Goal: Information Seeking & Learning: Learn about a topic

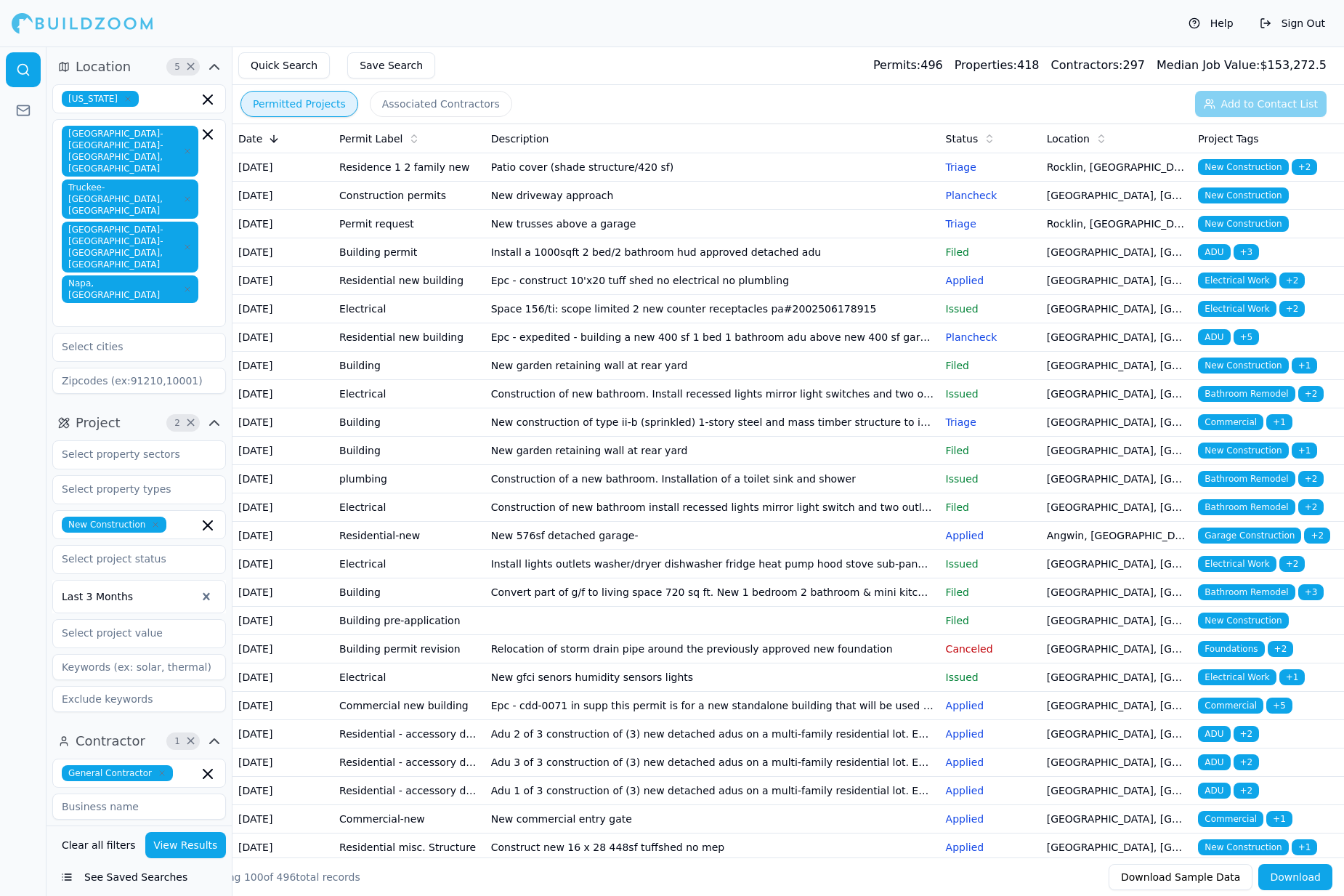
click at [645, 267] on td "Install a 1000sqft 2 bed/2 bathroom hud approved detached adu" at bounding box center [713, 253] width 455 height 28
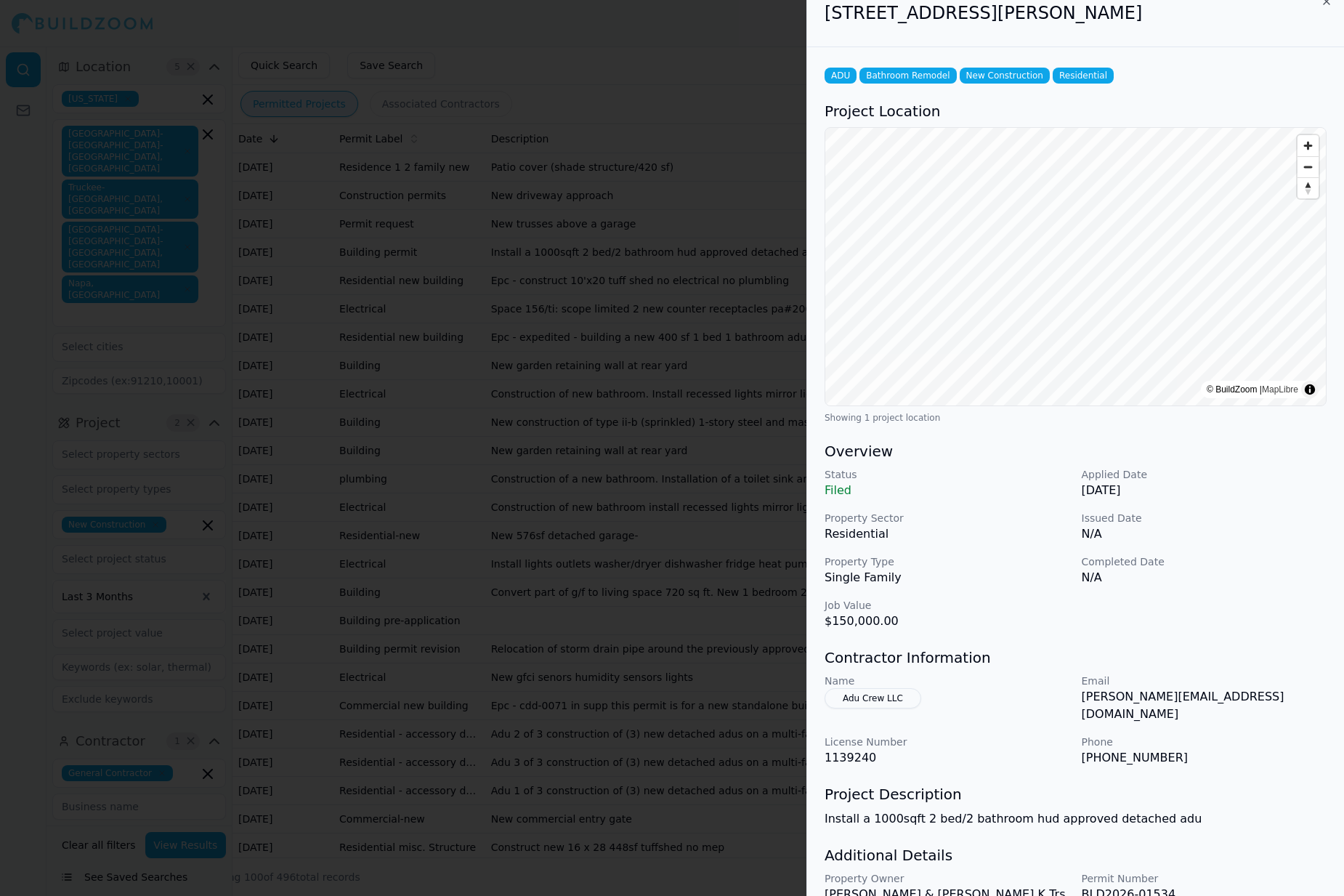
scroll to position [13, 0]
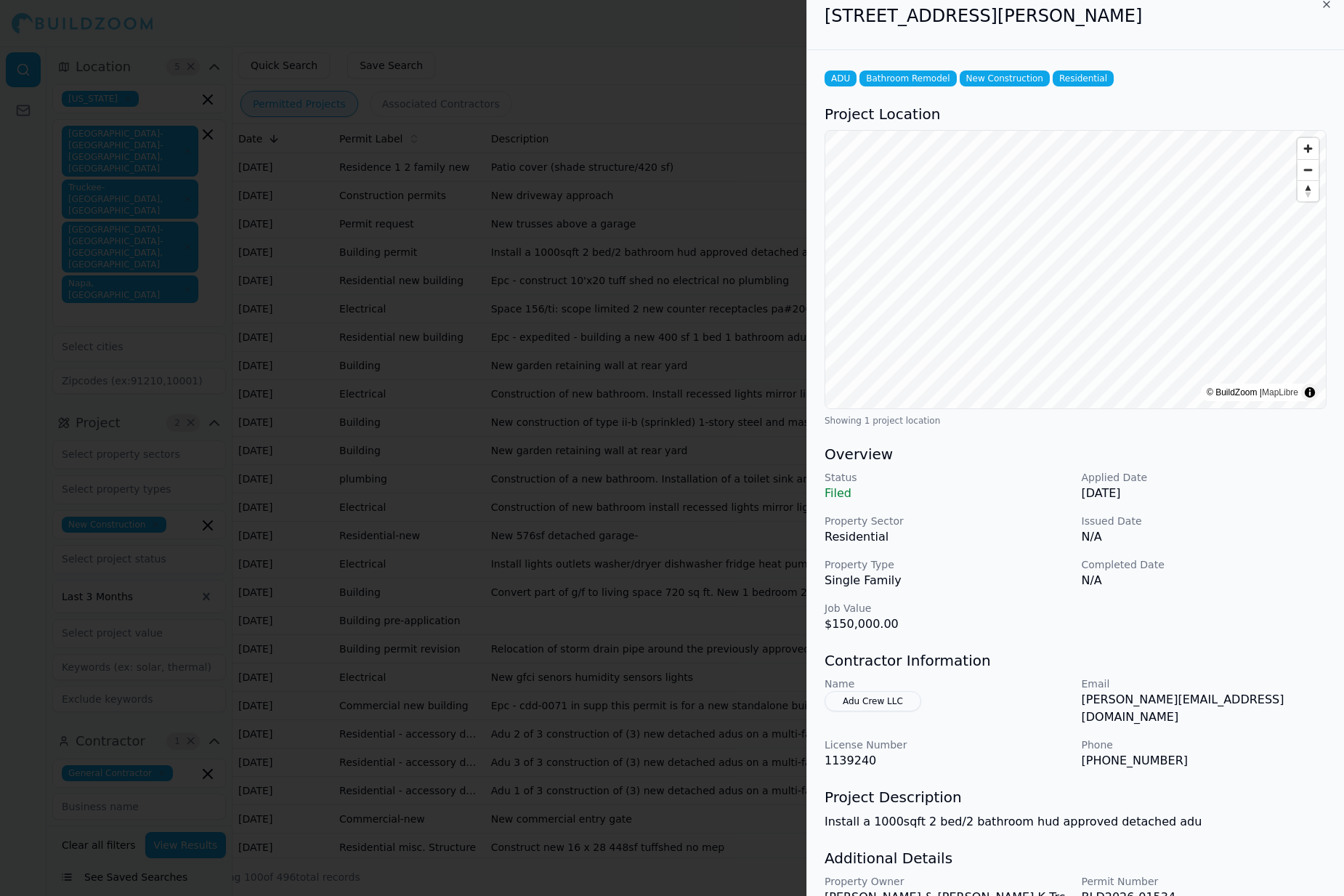
click at [883, 703] on button "Adu Crew LLC" at bounding box center [873, 702] width 97 height 20
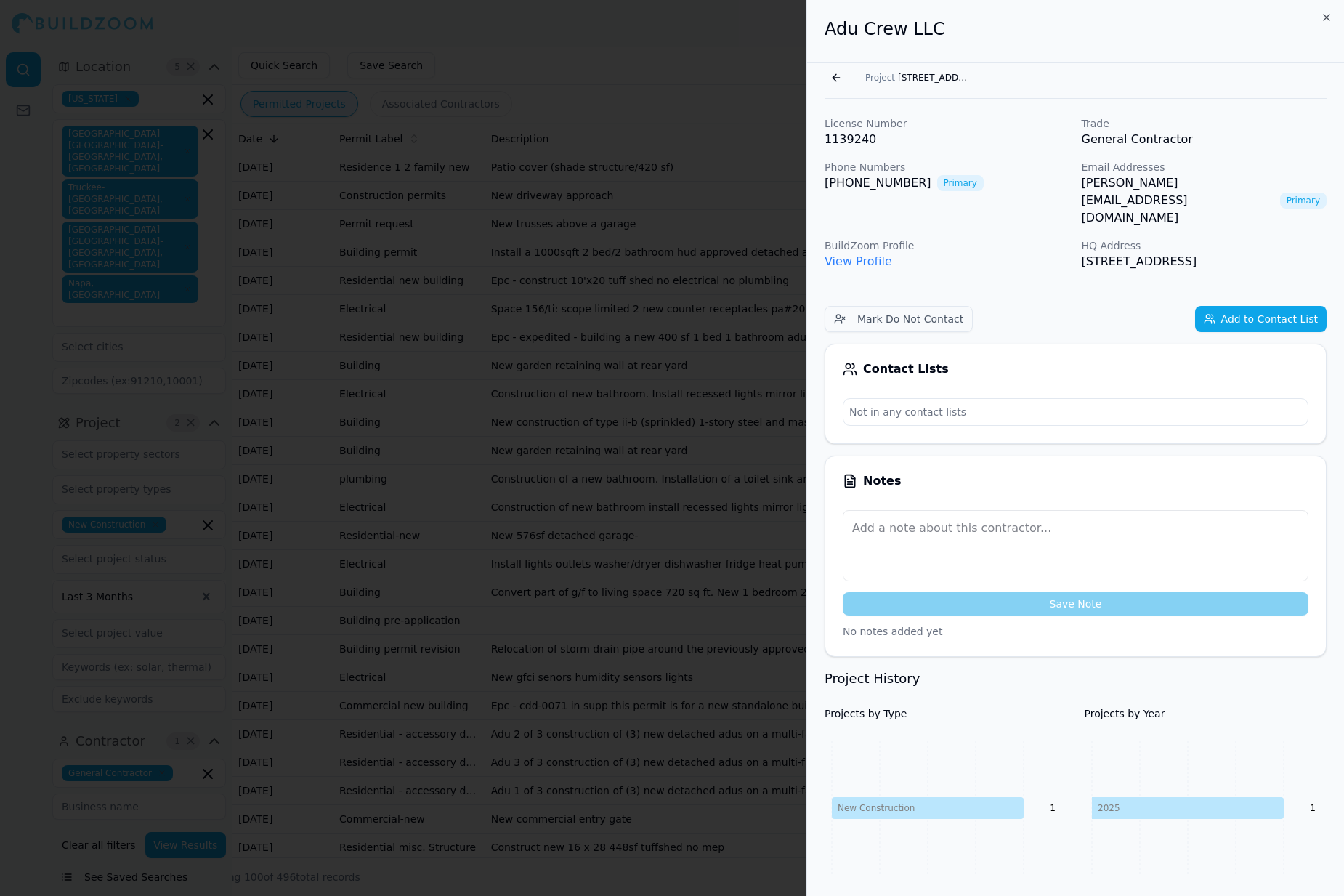
scroll to position [0, 0]
click at [835, 79] on button "Go back" at bounding box center [837, 78] width 24 height 24
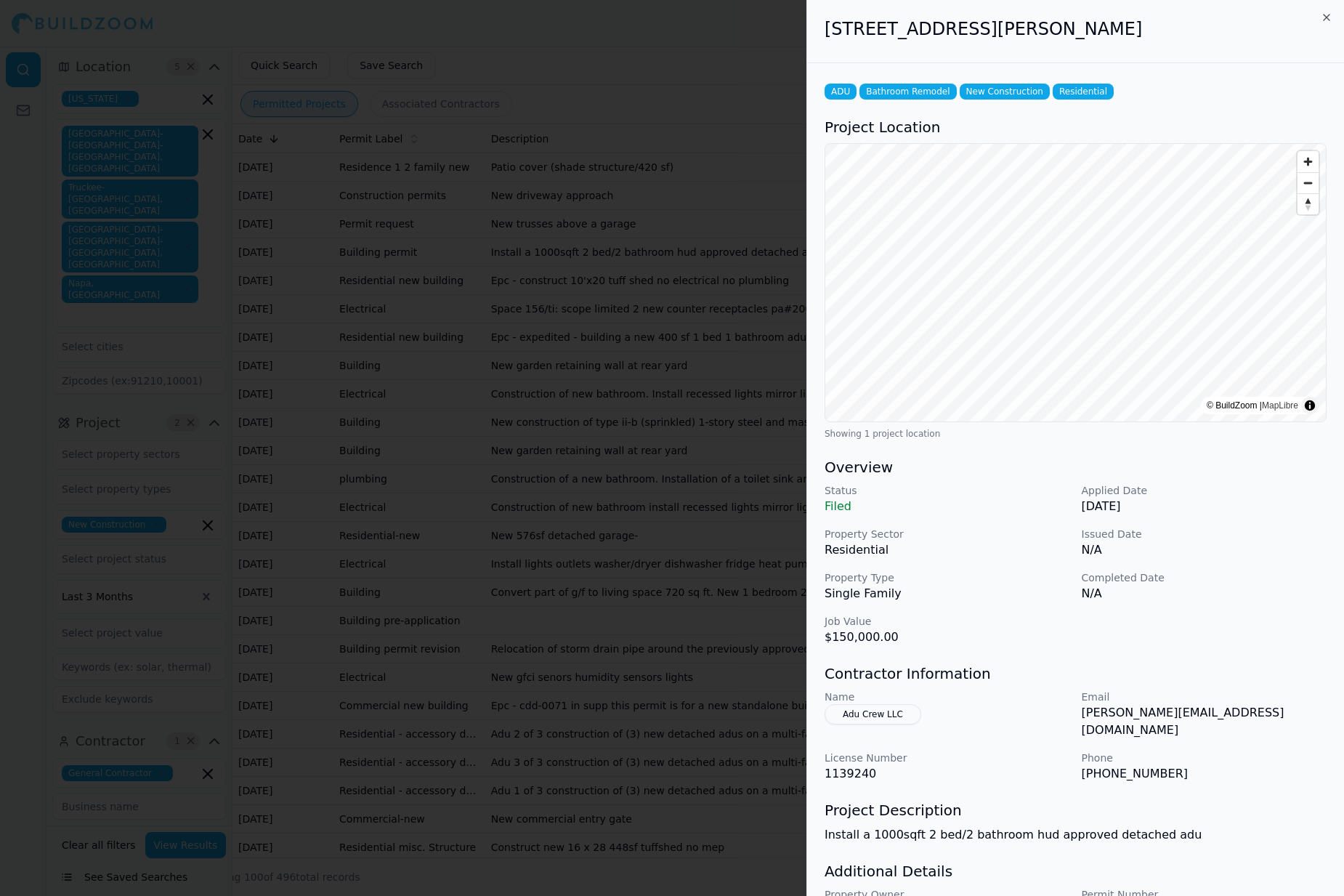
click at [1098, 1] on div "[STREET_ADDRESS][PERSON_NAME]" at bounding box center [1076, 31] width 537 height 63
click at [1326, 17] on icon "button" at bounding box center [1327, 17] width 12 height 12
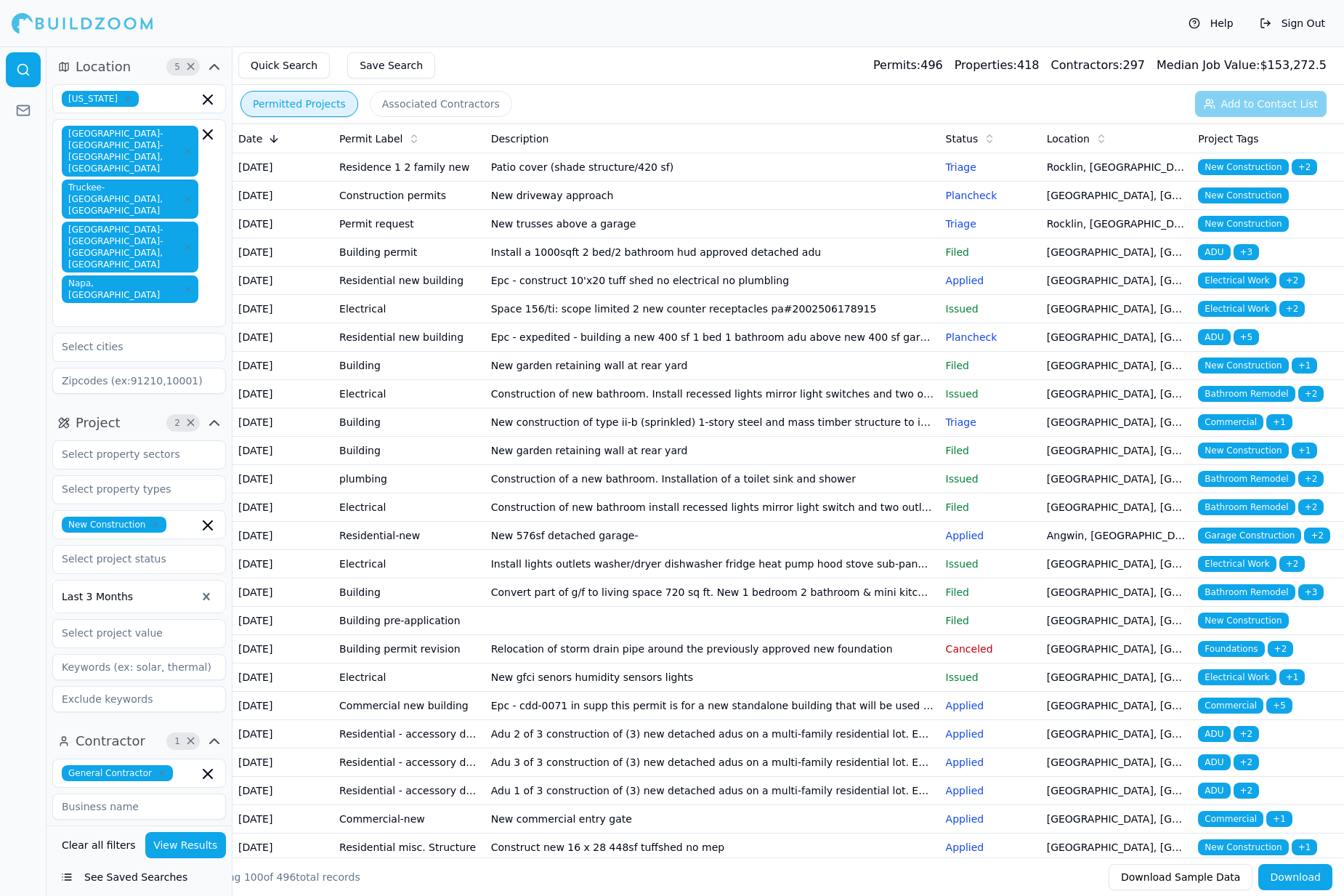
click at [517, 352] on td "Epc - expedited - building a new 400 sf 1 bed 1 bathroom adu above new 400 sf g…" at bounding box center [713, 338] width 455 height 28
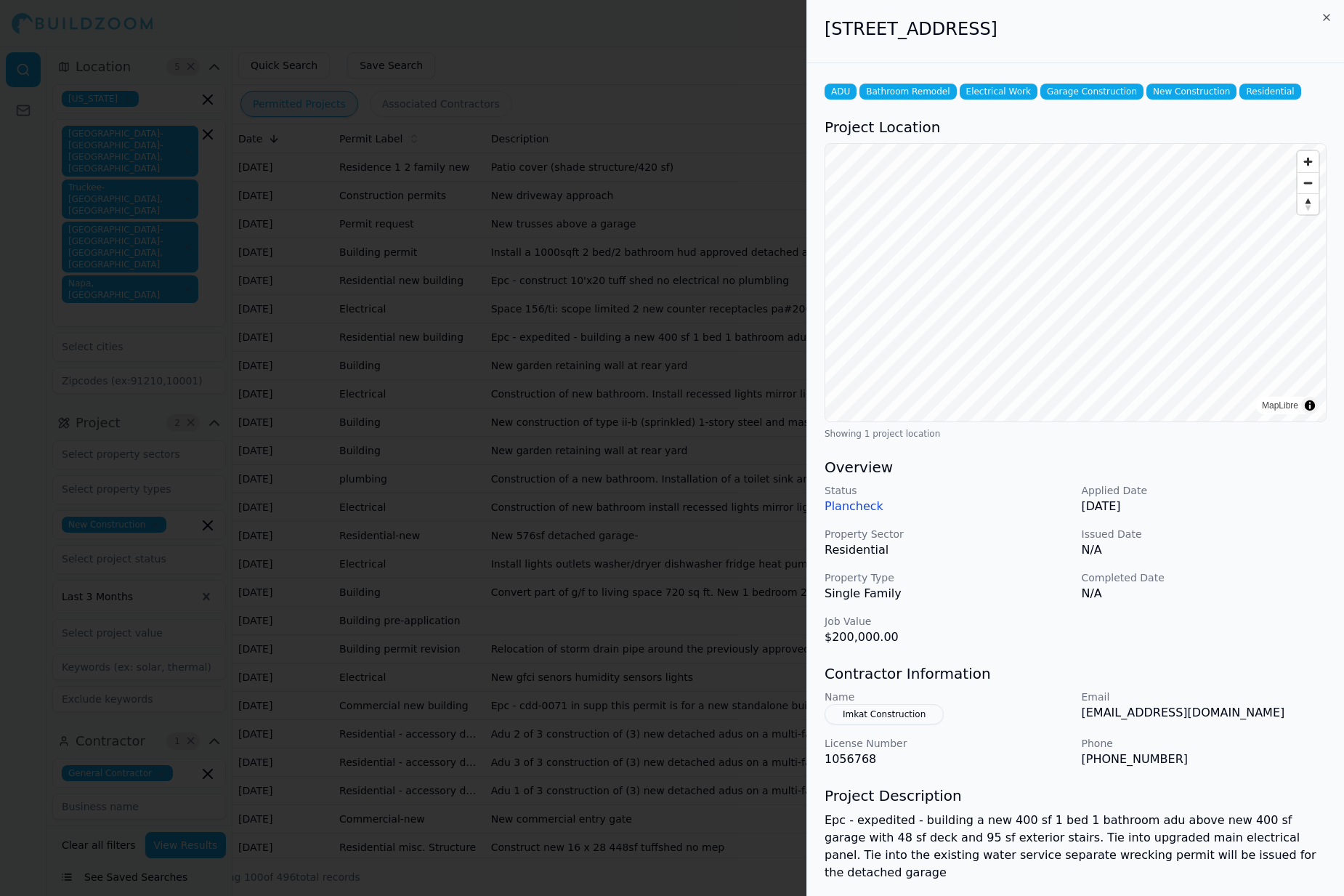
click at [517, 410] on div at bounding box center [672, 448] width 1344 height 896
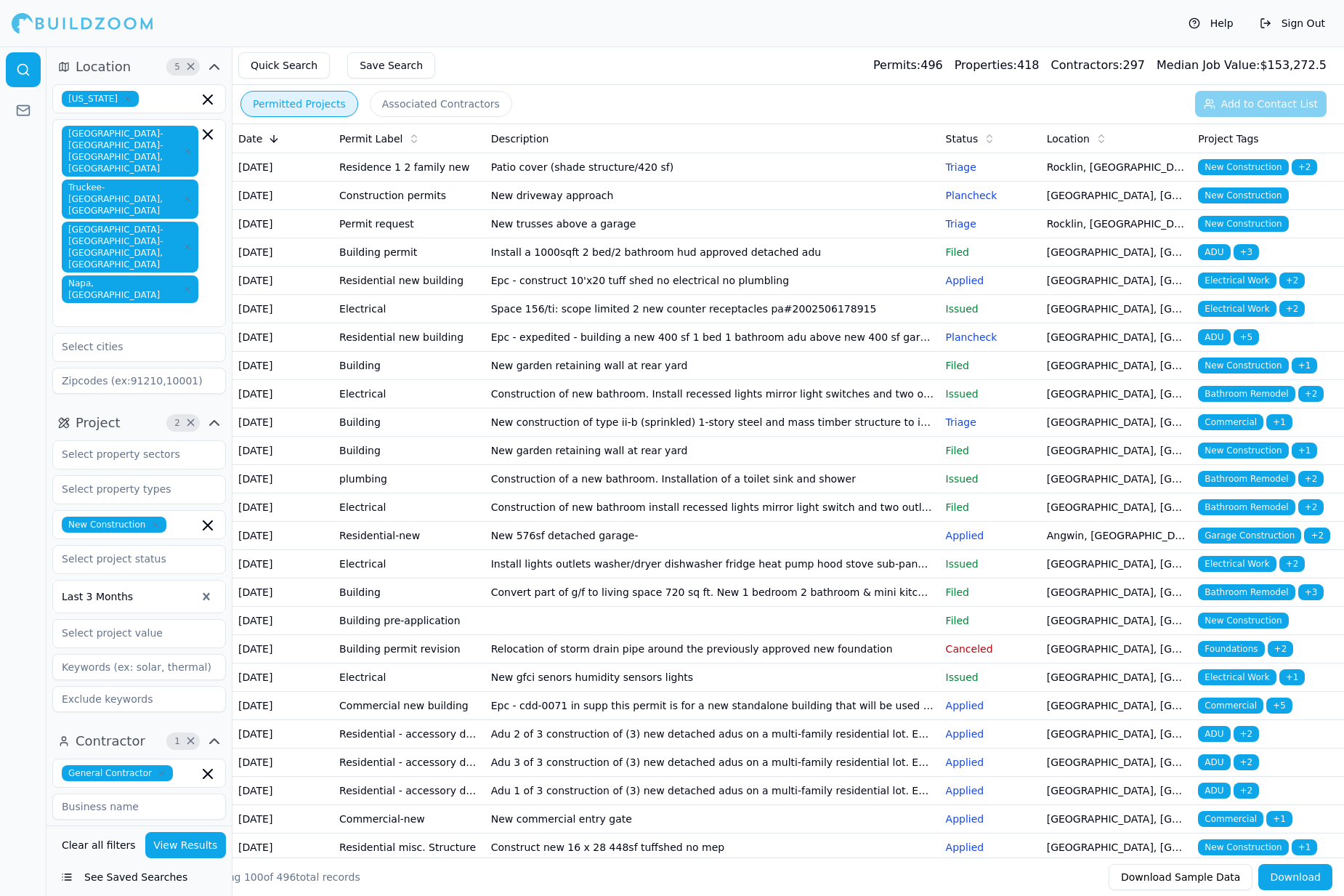
click at [537, 437] on td "New construction of type ii-b (sprinkled) 1-story steel and mass timber structu…" at bounding box center [713, 423] width 455 height 28
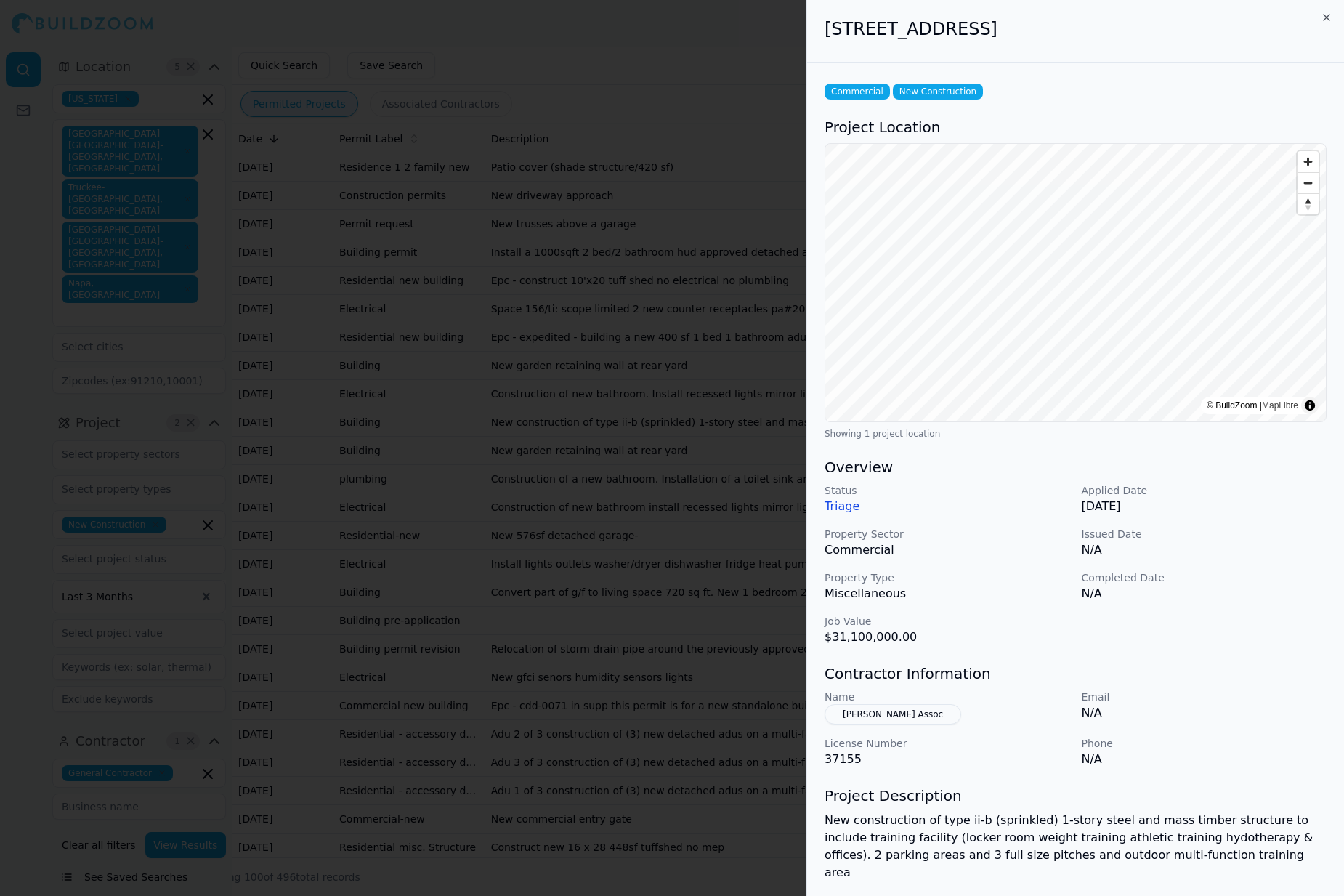
click at [537, 536] on div at bounding box center [672, 448] width 1344 height 896
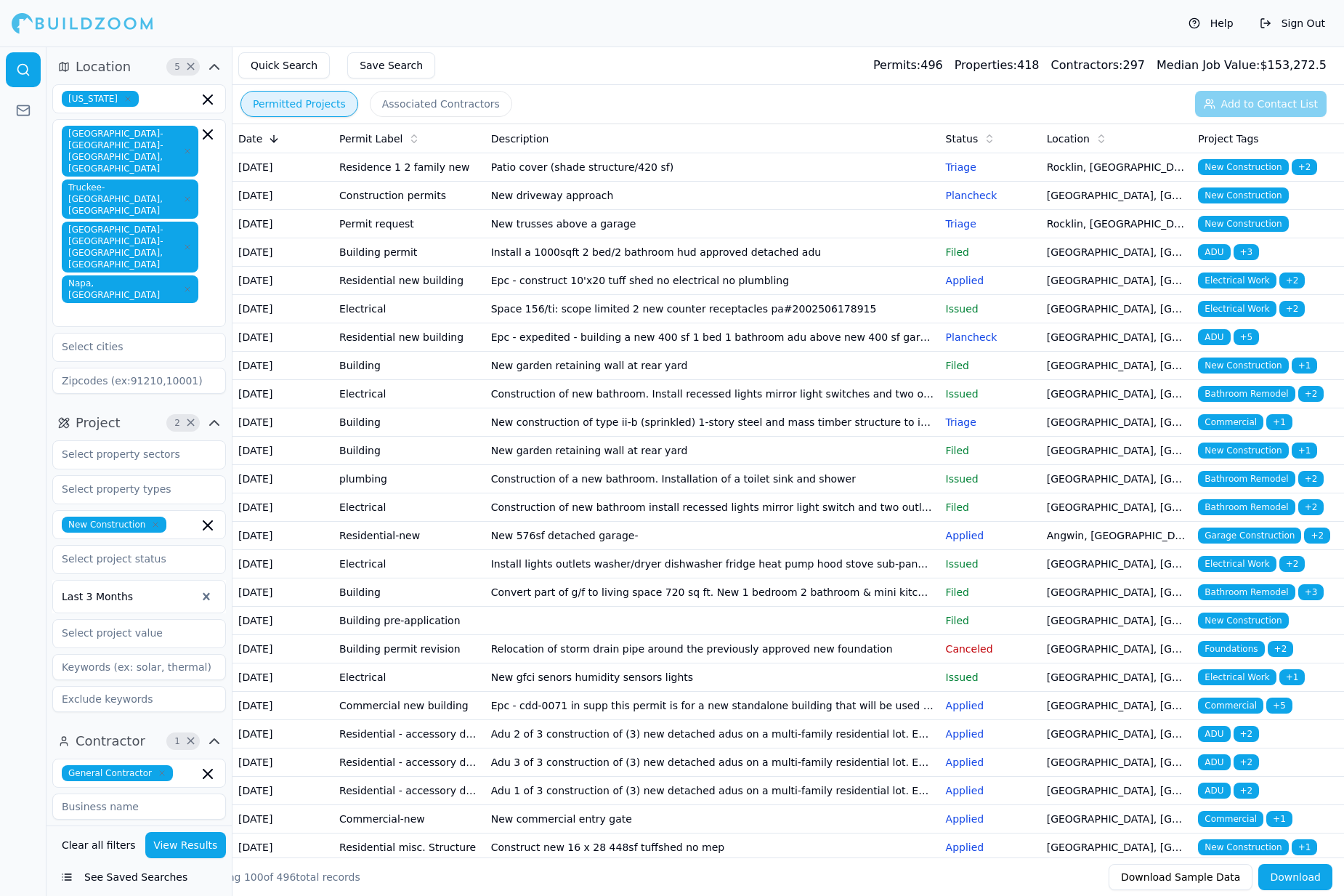
click at [561, 550] on td "New 576sf detached garage-" at bounding box center [713, 536] width 455 height 28
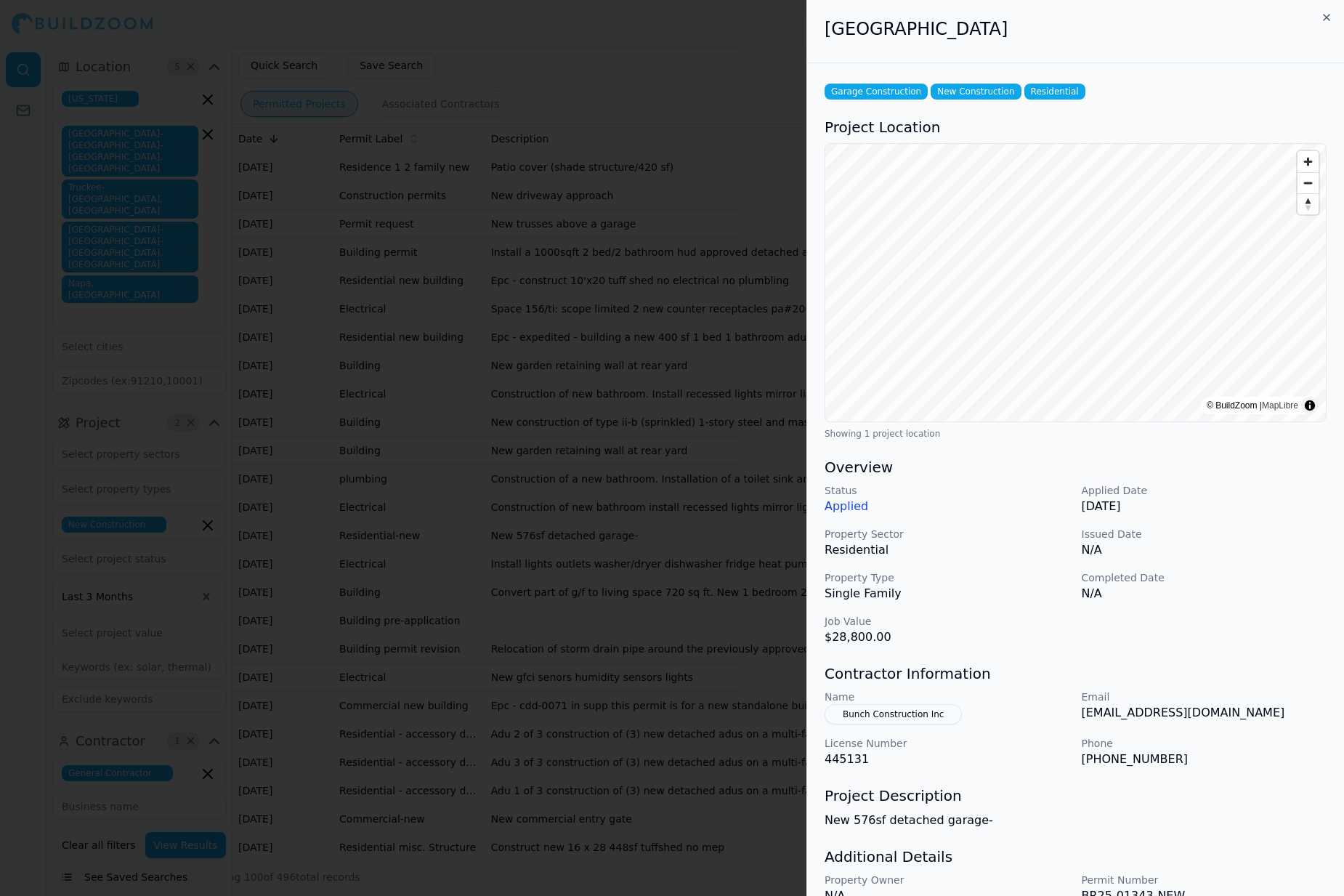
click at [561, 696] on div at bounding box center [672, 448] width 1344 height 896
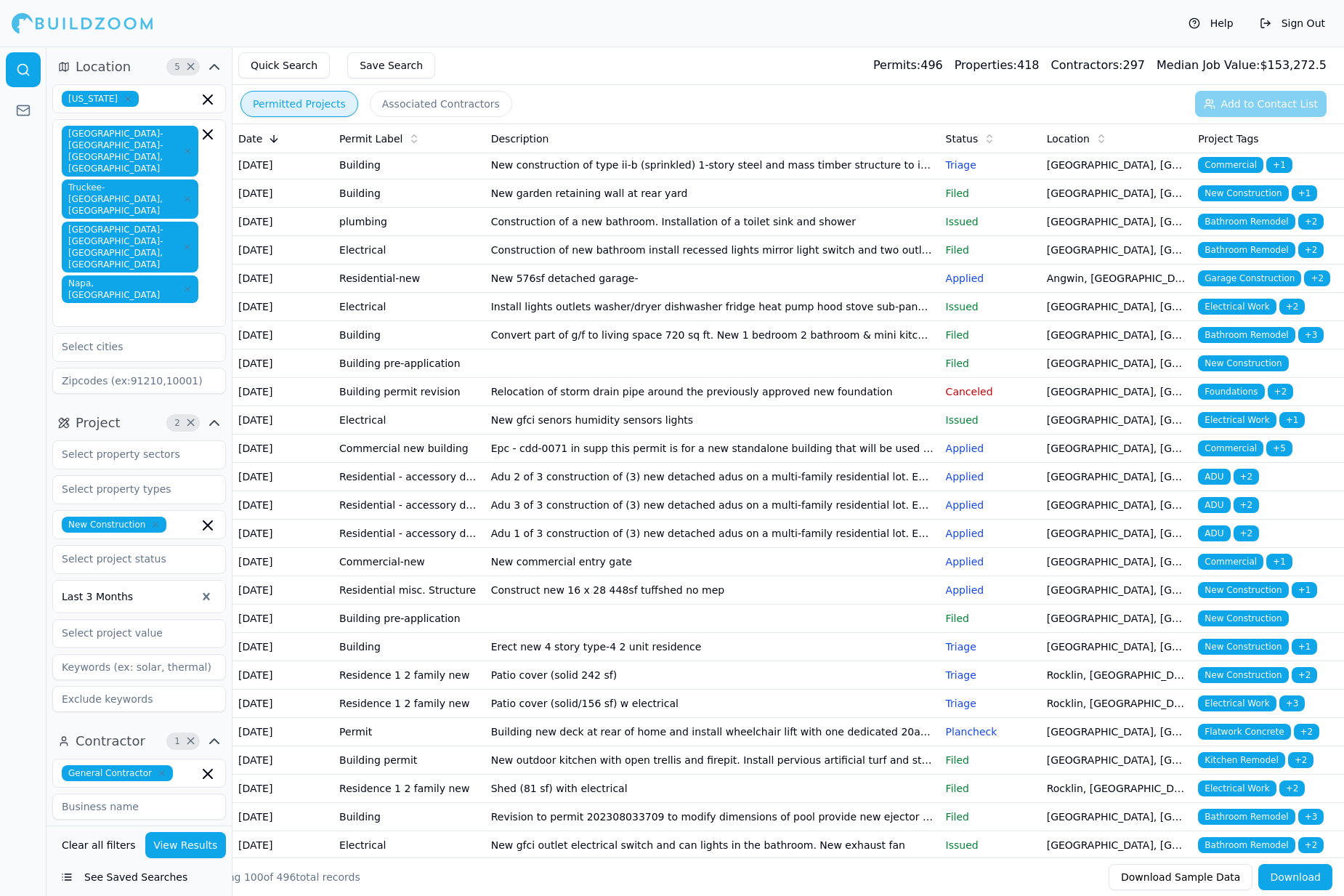
scroll to position [258, 0]
click at [568, 491] on td "Adu 2 of 3 construction of (3) new detached adus on a multi-family residential …" at bounding box center [713, 476] width 455 height 28
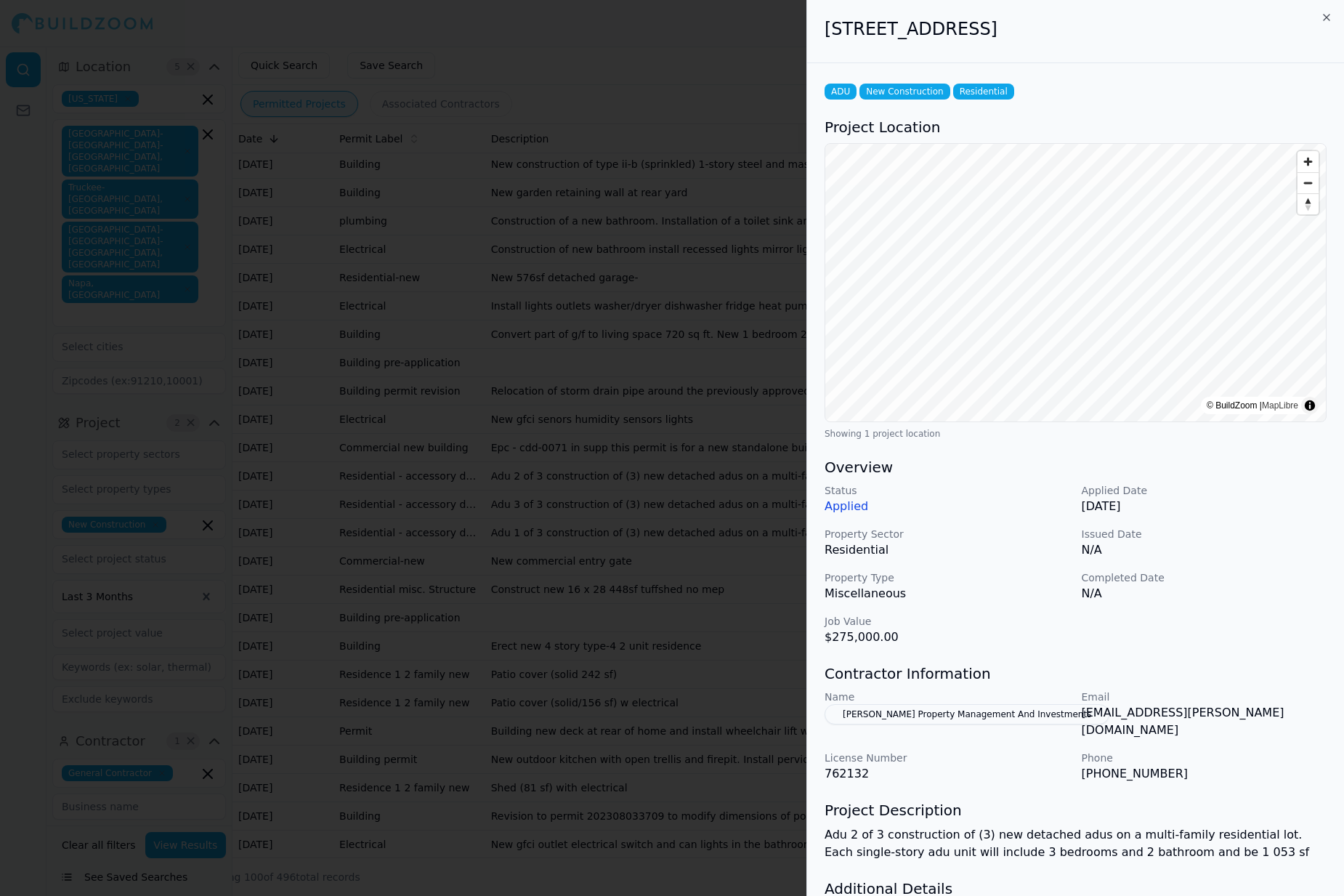
click at [568, 708] on div at bounding box center [672, 448] width 1344 height 896
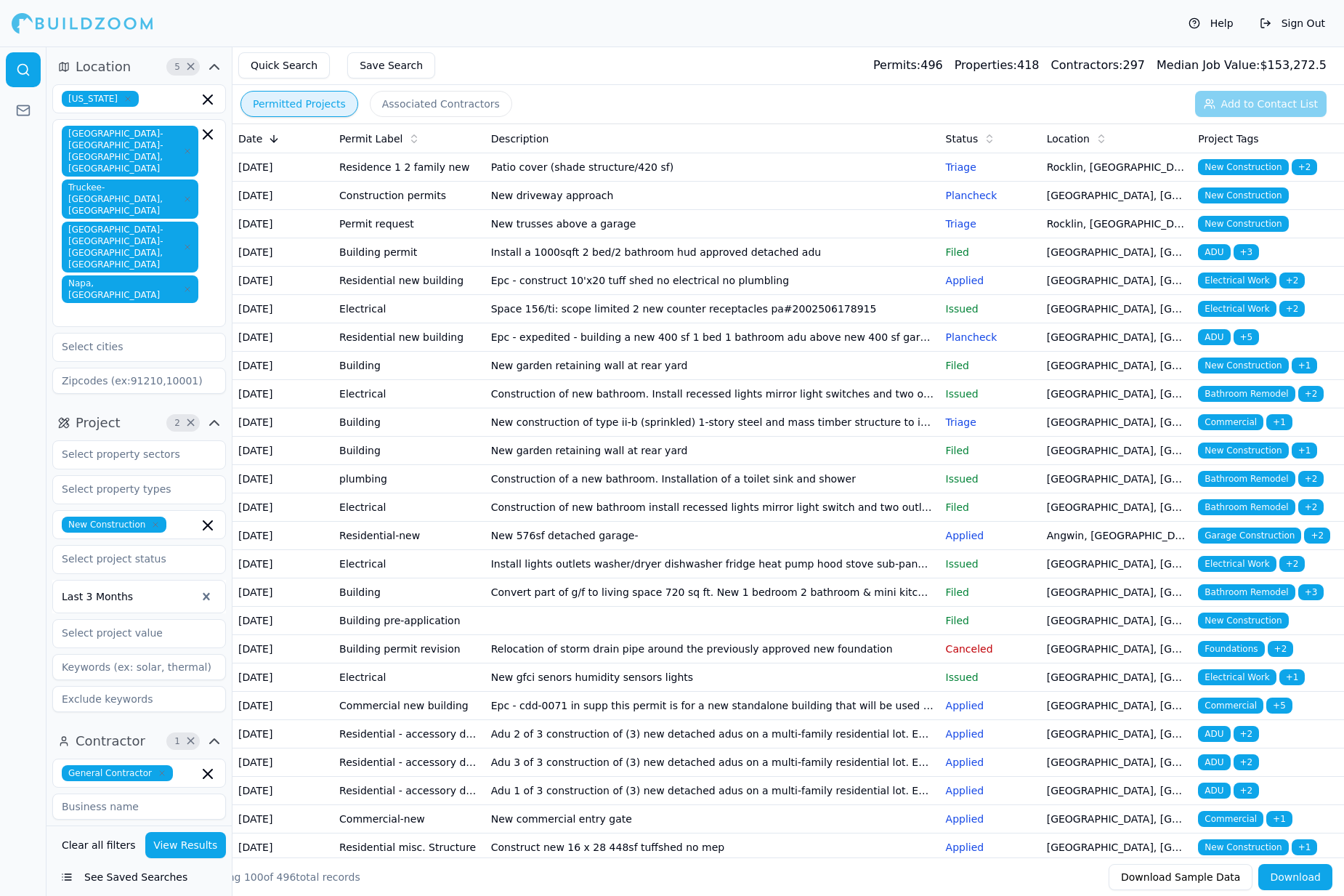
scroll to position [0, 0]
click at [1222, 24] on button "Help" at bounding box center [1212, 24] width 60 height 24
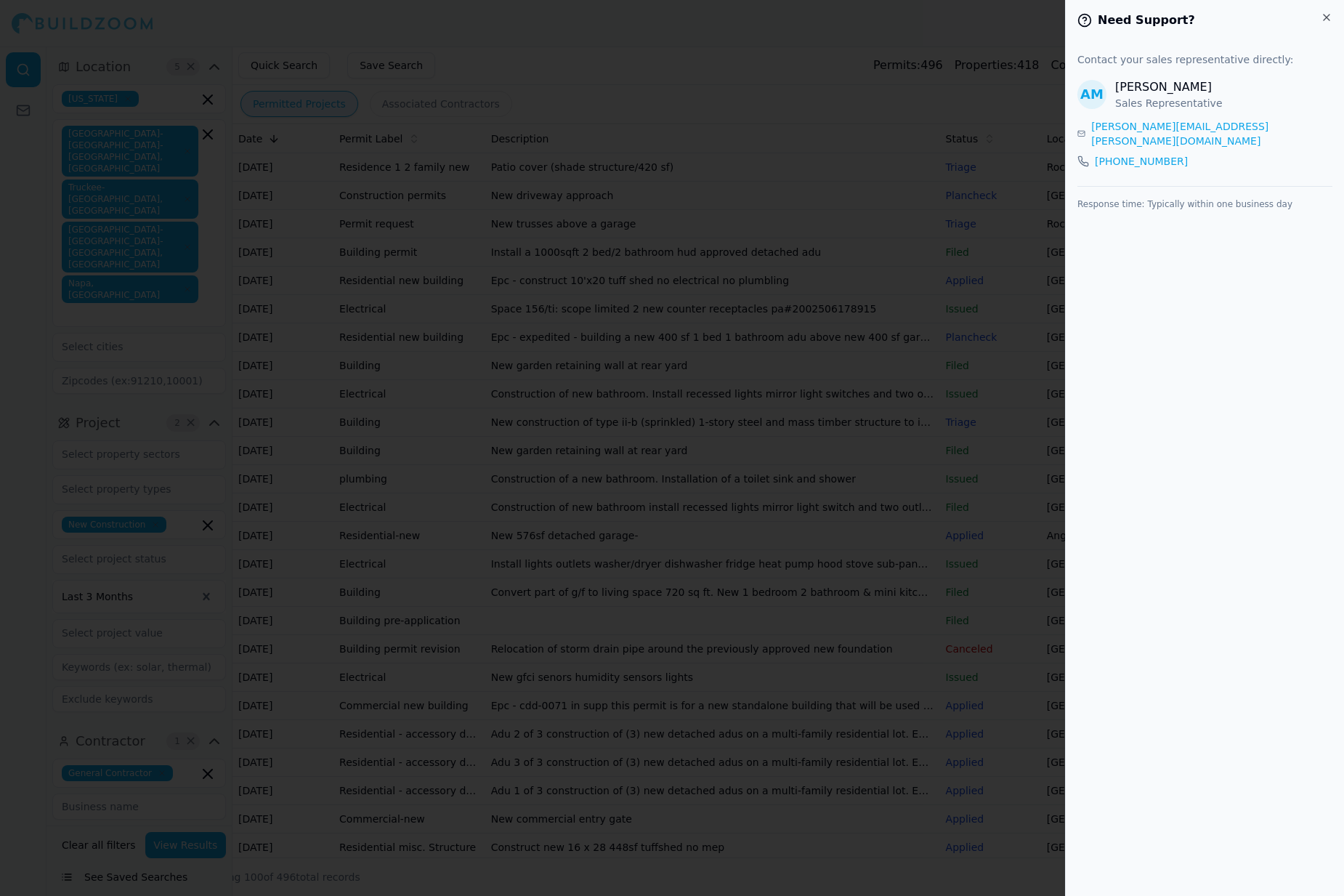
click at [1324, 19] on icon "button" at bounding box center [1327, 17] width 12 height 12
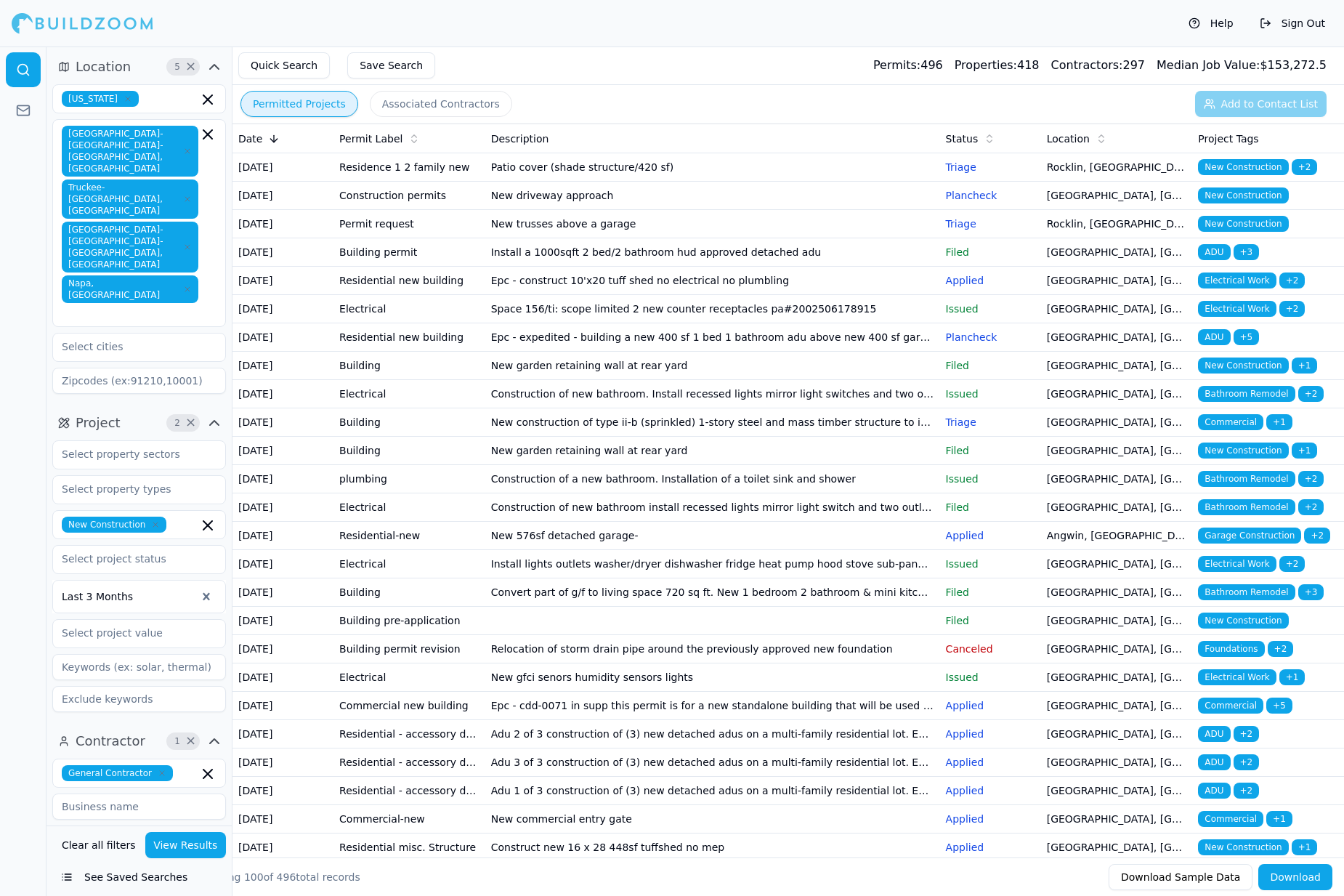
click at [1220, 24] on button "Help" at bounding box center [1212, 24] width 60 height 24
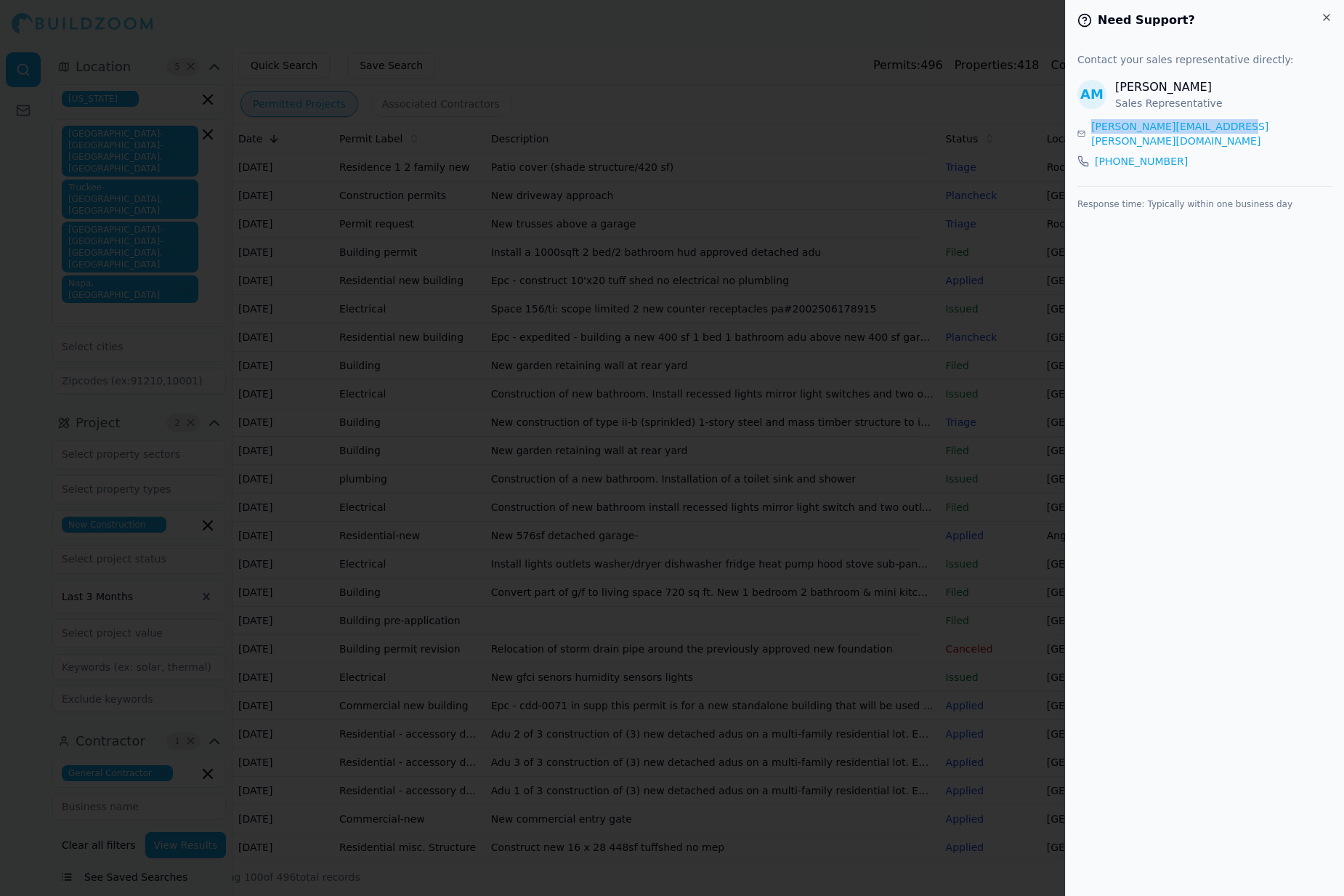
drag, startPoint x: 1239, startPoint y: 128, endPoint x: 1098, endPoint y: 126, distance: 141.0
click at [1098, 126] on div "[PERSON_NAME][EMAIL_ADDRESS][PERSON_NAME][DOMAIN_NAME]" at bounding box center [1205, 133] width 255 height 29
click at [1328, 21] on icon "button" at bounding box center [1327, 17] width 12 height 12
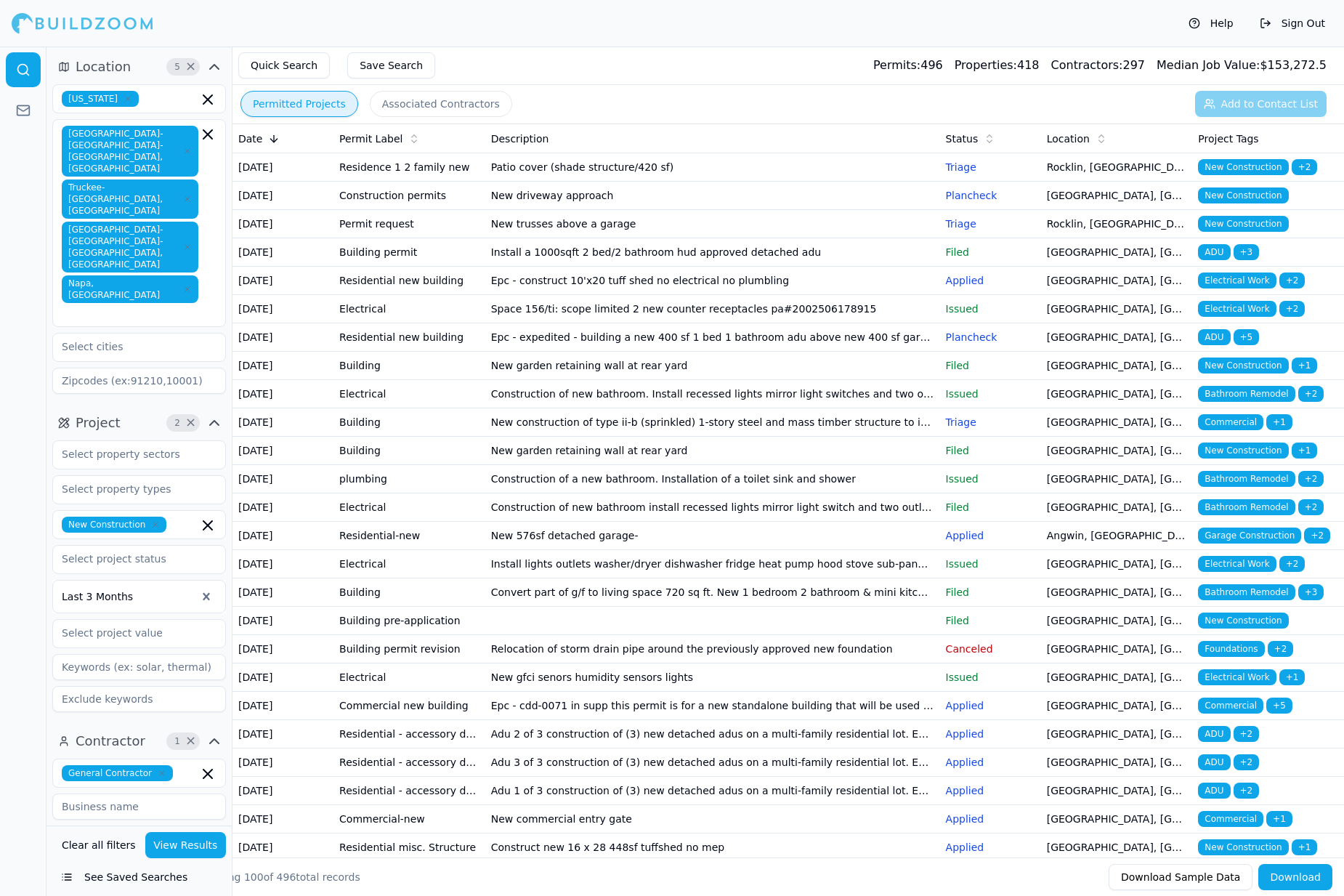
click at [90, 27] on div at bounding box center [83, 23] width 142 height 29
click at [57, 20] on div at bounding box center [83, 23] width 142 height 29
click at [21, 24] on div at bounding box center [83, 23] width 142 height 29
click at [20, 24] on div at bounding box center [83, 23] width 142 height 29
